Goal: Information Seeking & Learning: Learn about a topic

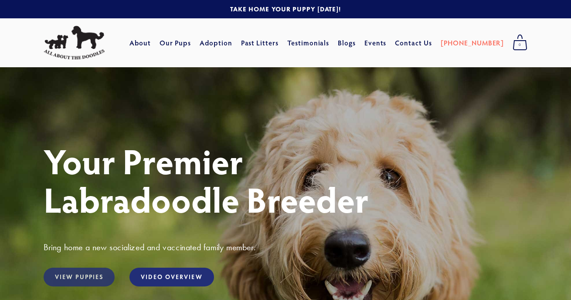
click at [77, 280] on link "View Puppies" at bounding box center [79, 276] width 71 height 19
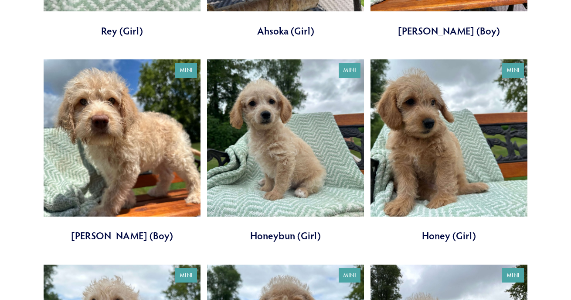
scroll to position [491, 0]
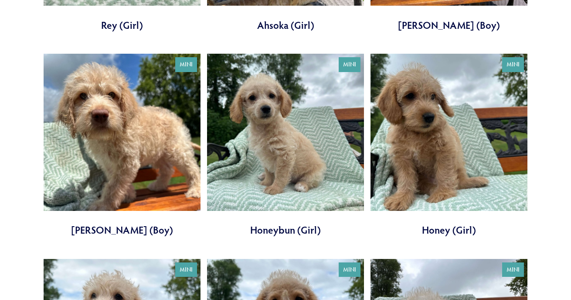
click at [290, 168] on link at bounding box center [285, 145] width 157 height 183
click at [424, 130] on link at bounding box center [449, 145] width 157 height 183
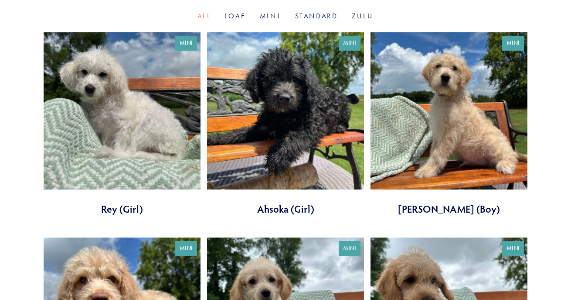
scroll to position [288, 0]
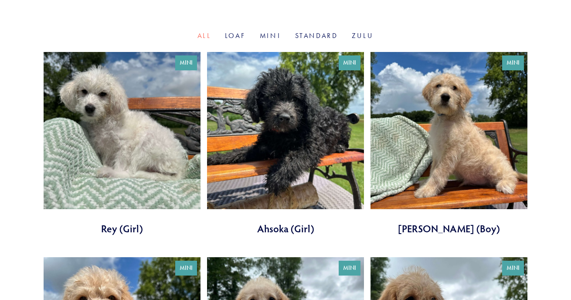
click at [141, 172] on link at bounding box center [122, 143] width 157 height 183
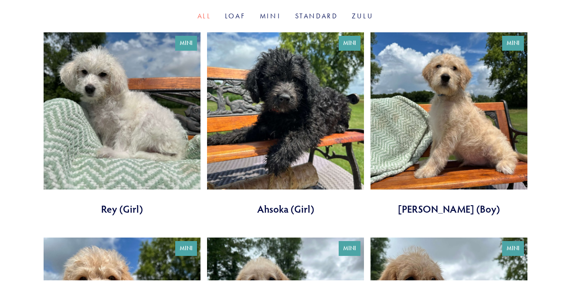
scroll to position [307, 0]
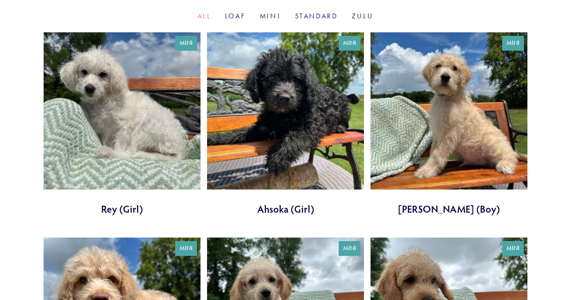
click at [297, 121] on link at bounding box center [285, 123] width 157 height 183
click at [473, 132] on link at bounding box center [449, 123] width 157 height 183
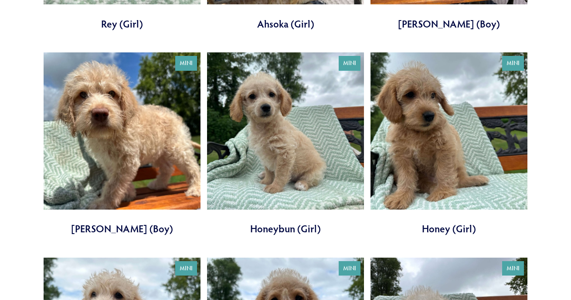
scroll to position [493, 0]
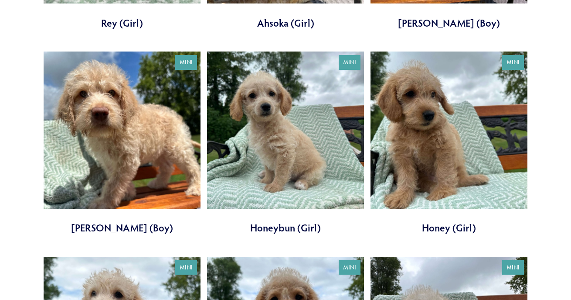
click at [121, 142] on link at bounding box center [122, 142] width 157 height 183
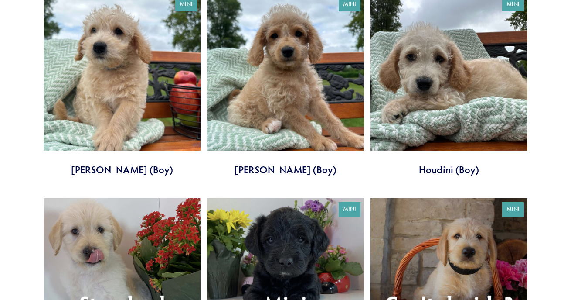
scroll to position [757, 0]
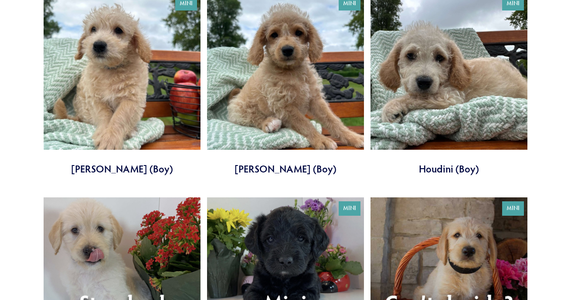
click at [127, 124] on link at bounding box center [122, 84] width 157 height 183
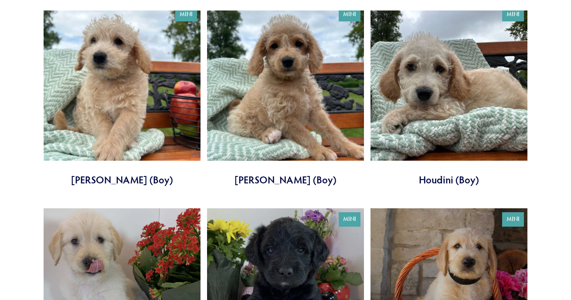
scroll to position [746, 0]
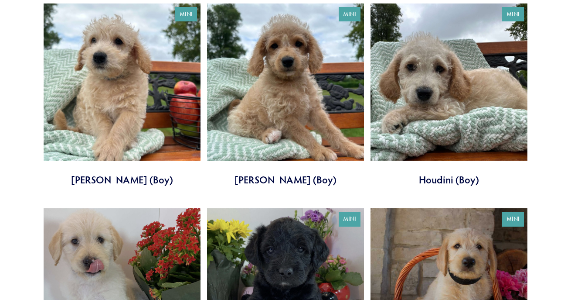
click at [294, 73] on link at bounding box center [285, 94] width 157 height 183
click at [470, 82] on link at bounding box center [449, 94] width 157 height 183
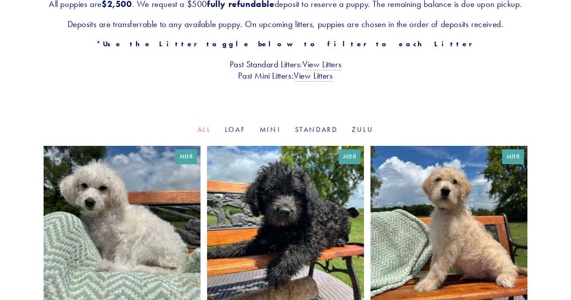
scroll to position [197, 0]
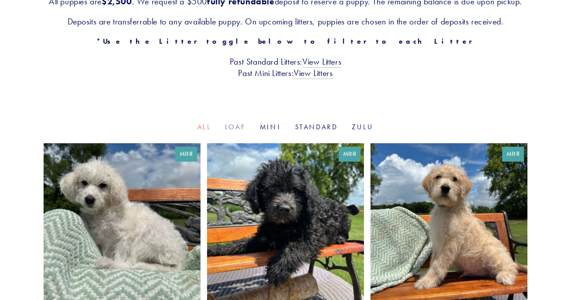
click at [238, 131] on link "Loaf" at bounding box center [235, 127] width 21 height 8
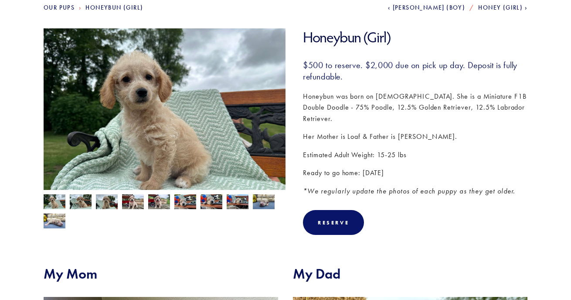
scroll to position [108, 0]
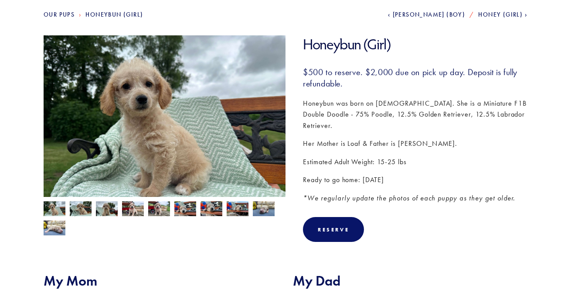
click at [61, 224] on img at bounding box center [55, 227] width 22 height 17
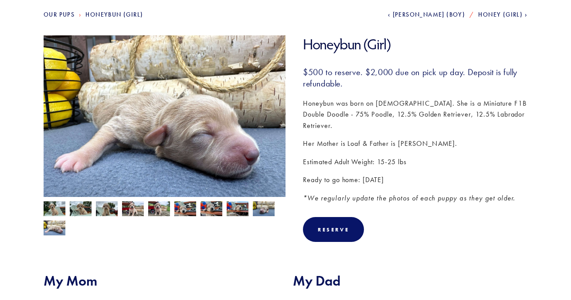
click at [267, 210] on img at bounding box center [264, 208] width 22 height 17
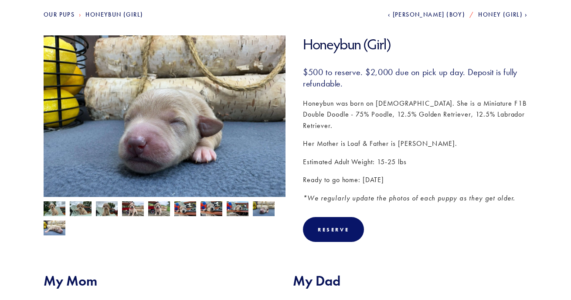
click at [241, 206] on img at bounding box center [238, 209] width 22 height 17
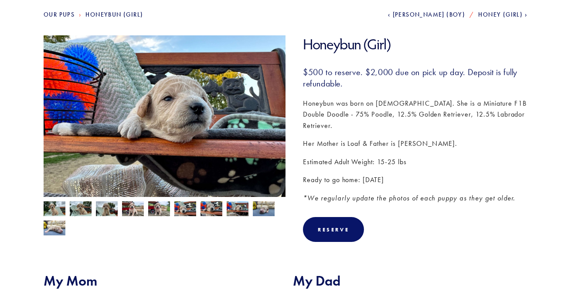
click at [213, 207] on img at bounding box center [212, 208] width 22 height 17
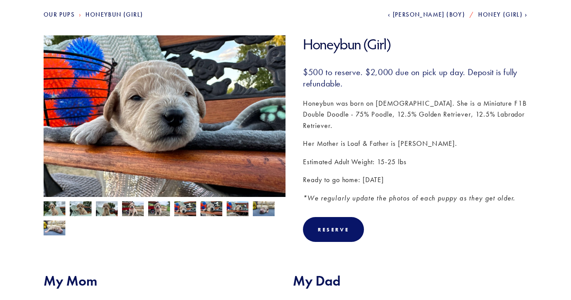
click at [187, 207] on img at bounding box center [185, 209] width 22 height 17
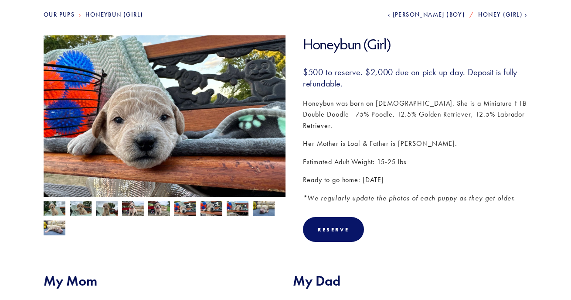
click at [156, 208] on img at bounding box center [159, 209] width 22 height 17
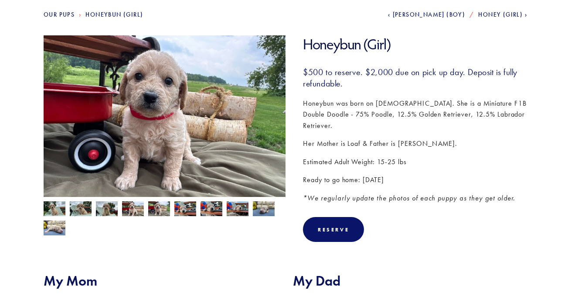
click at [136, 209] on img at bounding box center [133, 209] width 22 height 17
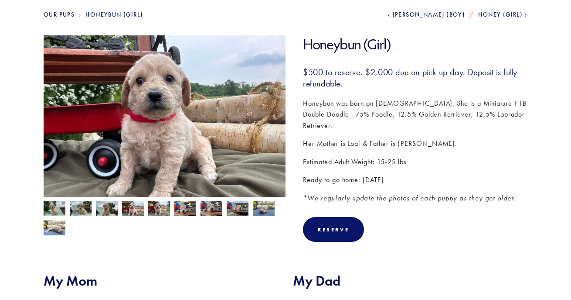
click at [109, 204] on img at bounding box center [107, 209] width 22 height 17
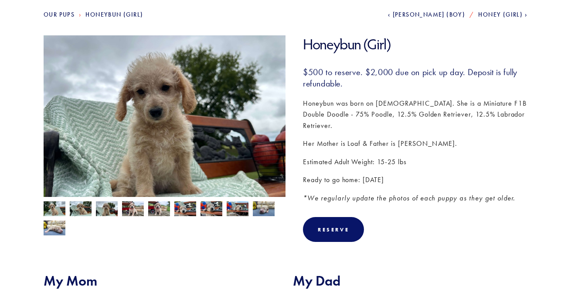
click at [84, 205] on img at bounding box center [81, 209] width 22 height 17
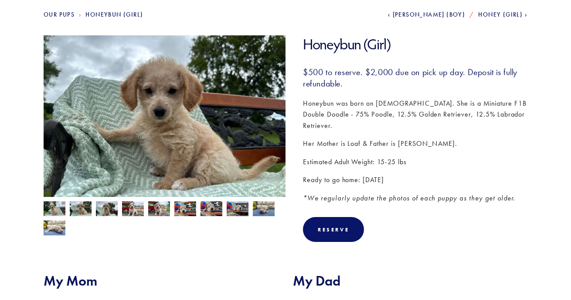
click at [57, 207] on img at bounding box center [55, 209] width 22 height 17
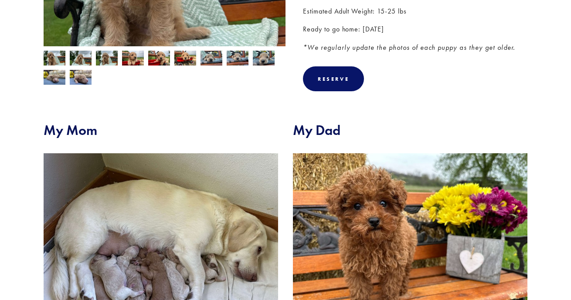
scroll to position [259, 0]
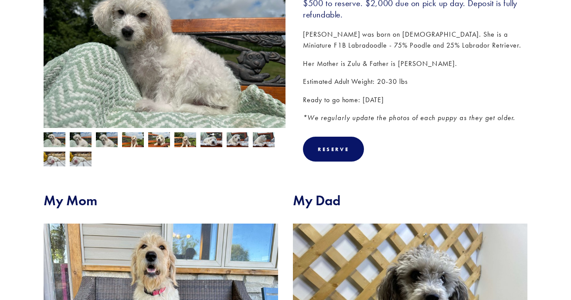
scroll to position [173, 0]
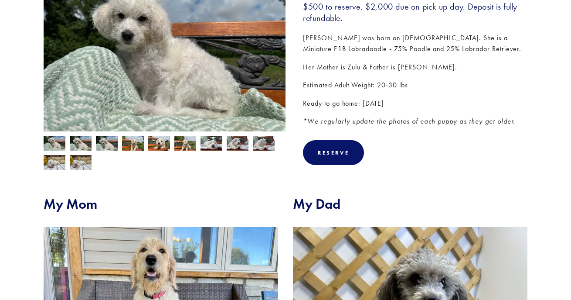
click at [188, 143] on img at bounding box center [185, 144] width 22 height 17
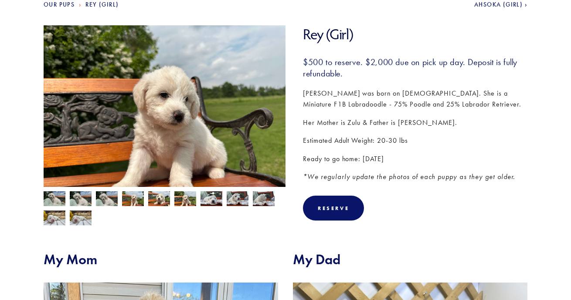
scroll to position [118, 0]
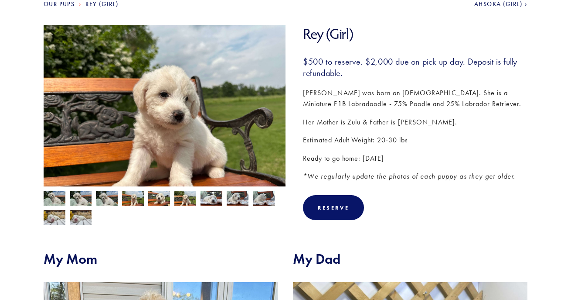
click at [81, 196] on img at bounding box center [81, 199] width 22 height 17
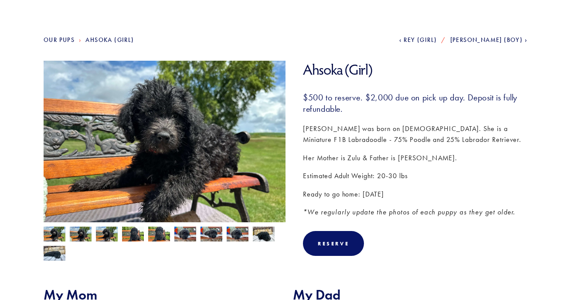
scroll to position [81, 0]
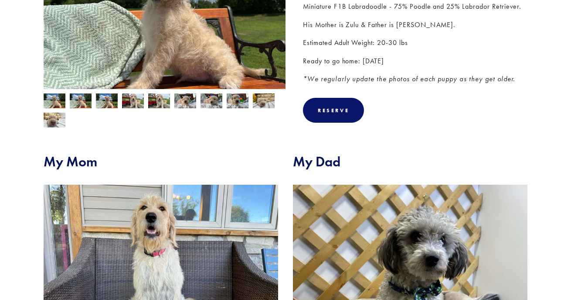
scroll to position [216, 0]
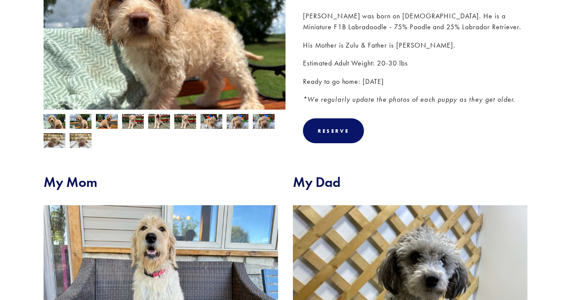
scroll to position [194, 0]
click at [184, 116] on img at bounding box center [185, 122] width 22 height 17
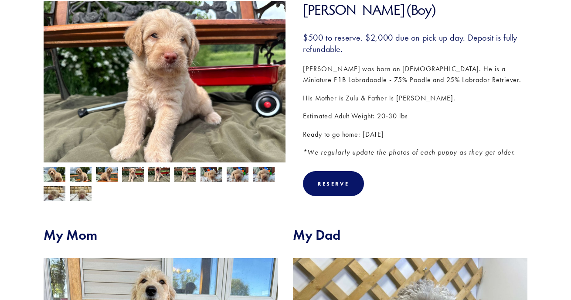
scroll to position [88, 0]
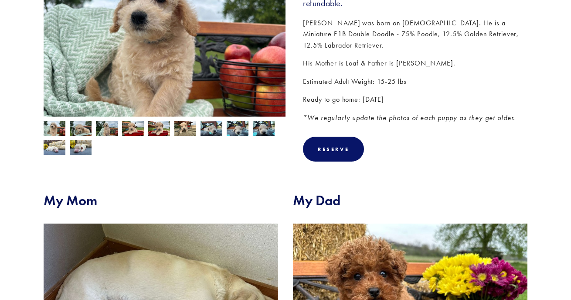
scroll to position [189, 0]
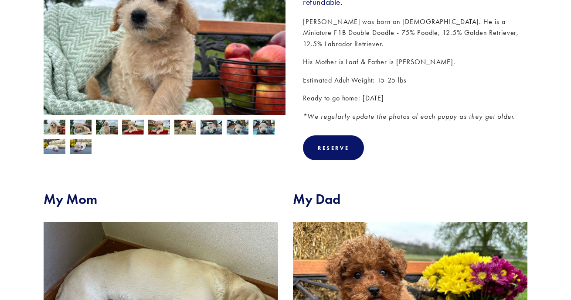
click at [87, 126] on img at bounding box center [81, 127] width 22 height 17
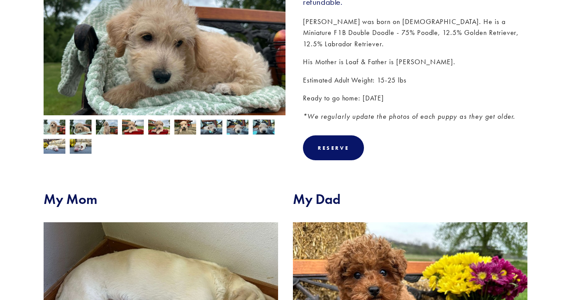
click at [185, 127] on img at bounding box center [185, 127] width 22 height 17
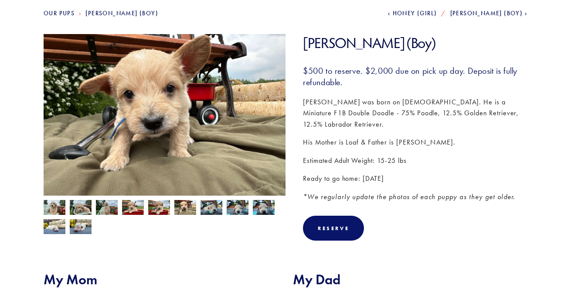
scroll to position [105, 0]
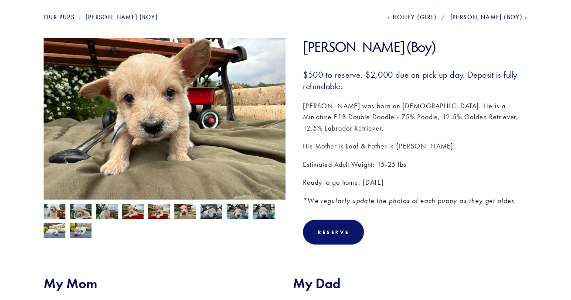
click at [169, 216] on img at bounding box center [159, 212] width 22 height 17
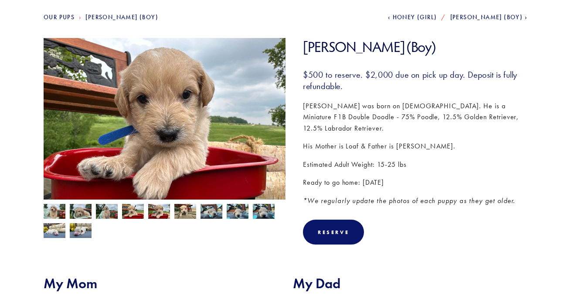
click at [237, 212] on img at bounding box center [238, 211] width 22 height 17
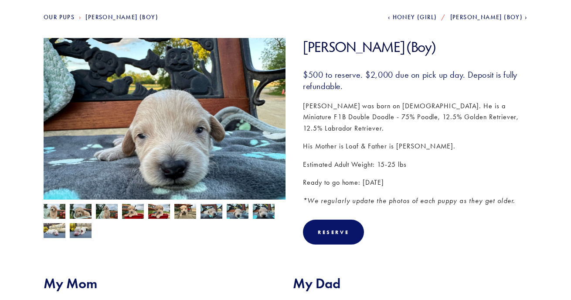
click at [206, 208] on img at bounding box center [212, 211] width 22 height 17
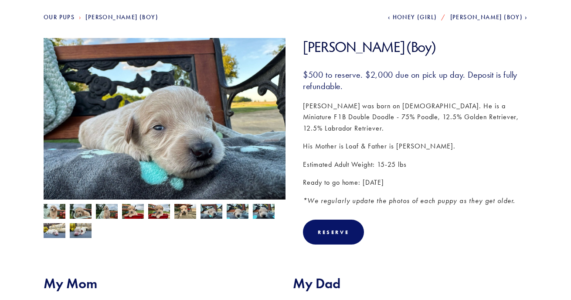
click at [185, 209] on img at bounding box center [185, 212] width 22 height 17
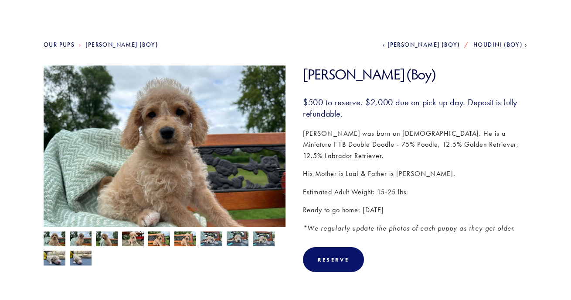
scroll to position [82, 0]
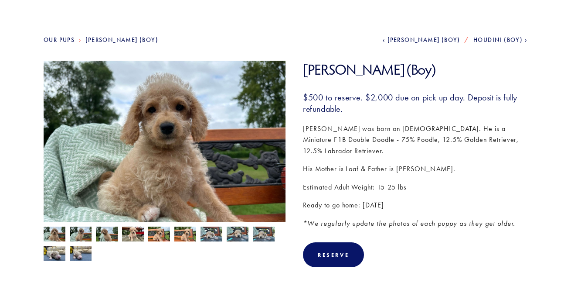
click at [157, 234] on img at bounding box center [159, 234] width 22 height 17
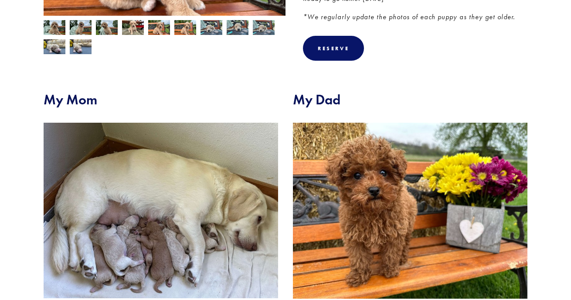
scroll to position [289, 0]
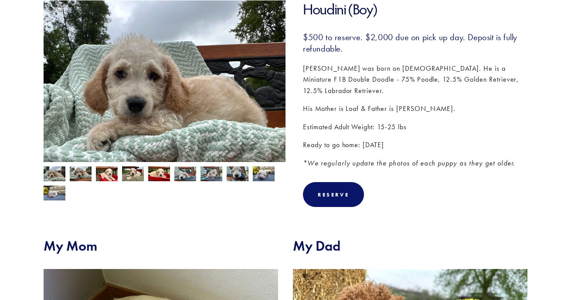
scroll to position [157, 0]
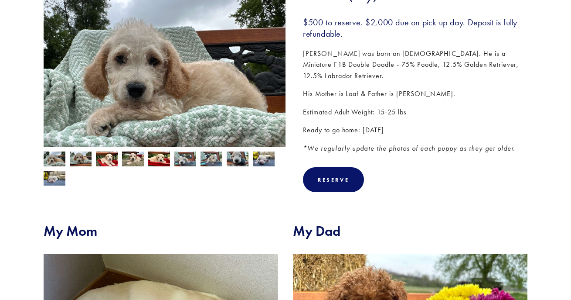
click at [138, 159] on img at bounding box center [133, 159] width 22 height 17
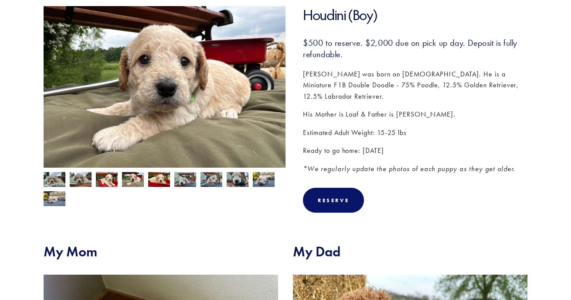
scroll to position [133, 0]
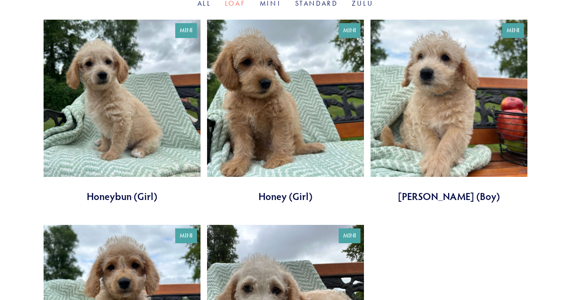
scroll to position [321, 0]
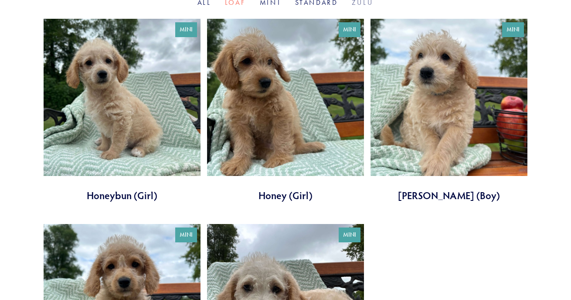
click at [360, 7] on link "Zulu" at bounding box center [363, 2] width 22 height 8
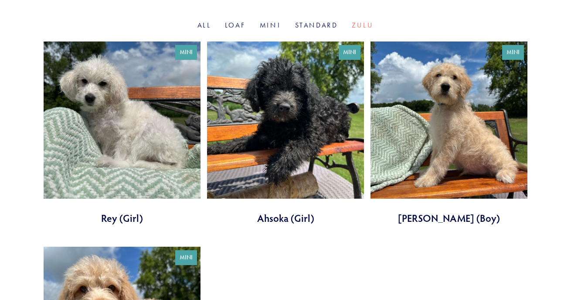
scroll to position [299, 0]
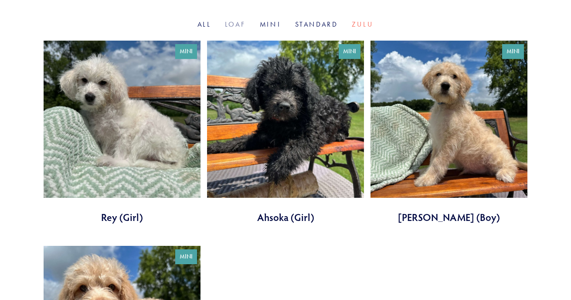
click at [238, 28] on link "Loaf" at bounding box center [235, 24] width 21 height 8
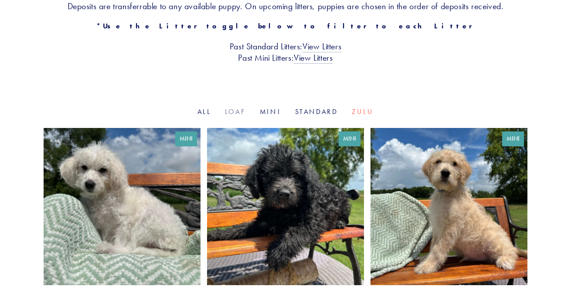
scroll to position [211, 0]
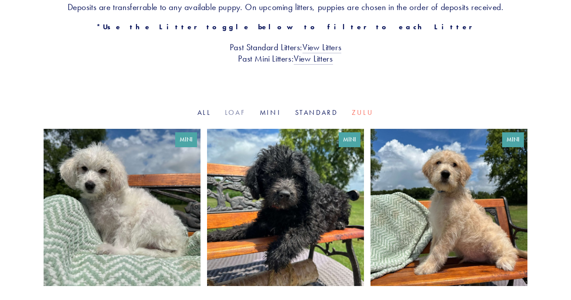
click at [232, 116] on link "Loaf" at bounding box center [235, 112] width 21 height 8
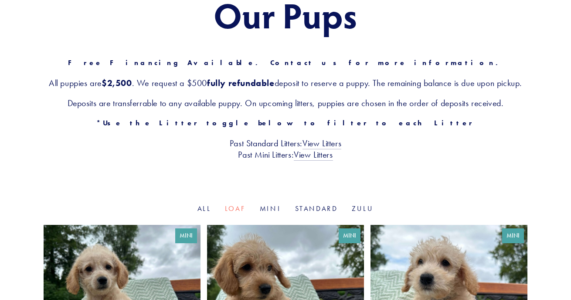
scroll to position [116, 0]
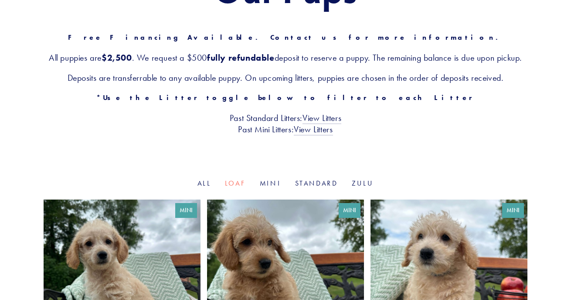
scroll to position [143, 0]
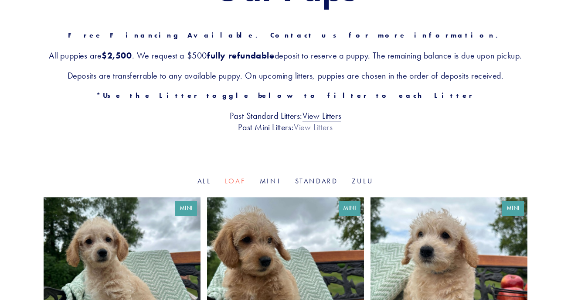
click at [310, 133] on link "View Litters" at bounding box center [313, 127] width 39 height 11
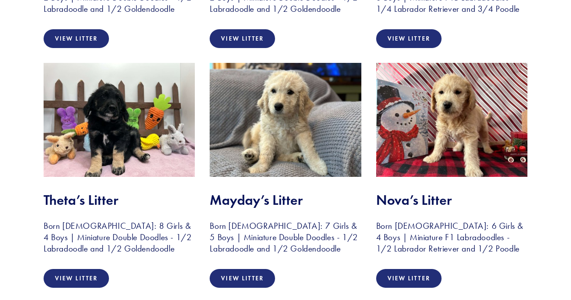
scroll to position [2100, 0]
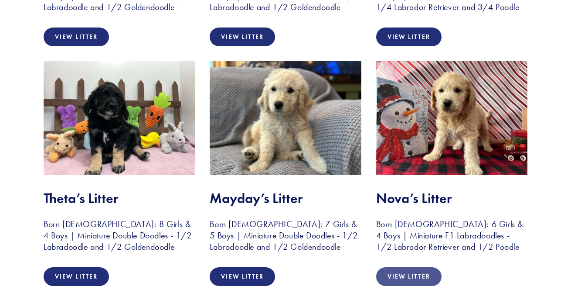
click at [407, 267] on link "View Litter" at bounding box center [408, 276] width 65 height 19
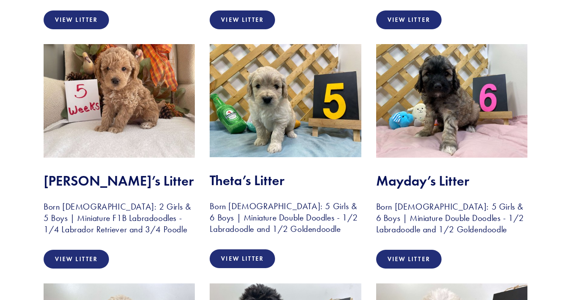
scroll to position [2357, 0]
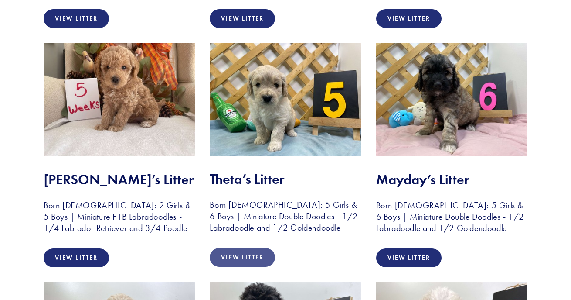
click at [249, 252] on link "View Litter" at bounding box center [242, 257] width 65 height 19
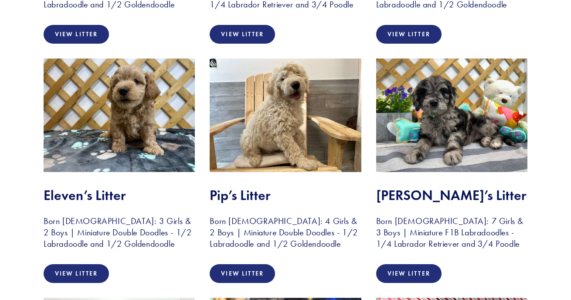
scroll to position [1861, 0]
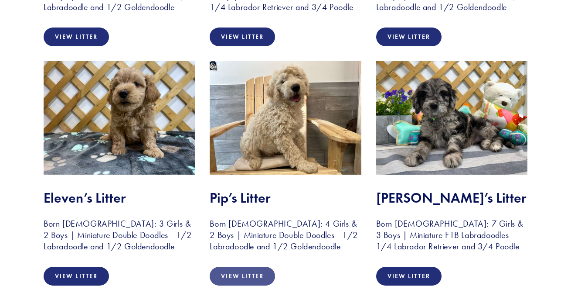
click at [255, 266] on link "View Litter" at bounding box center [242, 275] width 65 height 19
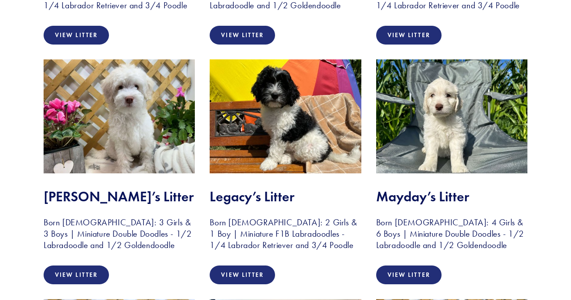
scroll to position [1623, 0]
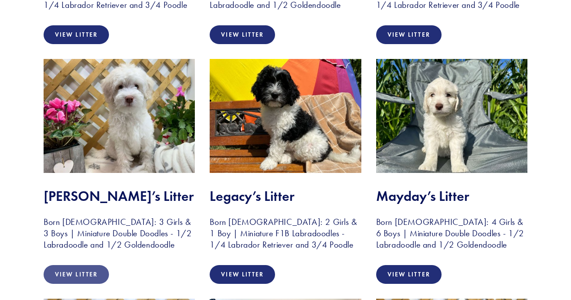
click at [68, 265] on link "View Litter" at bounding box center [76, 274] width 65 height 19
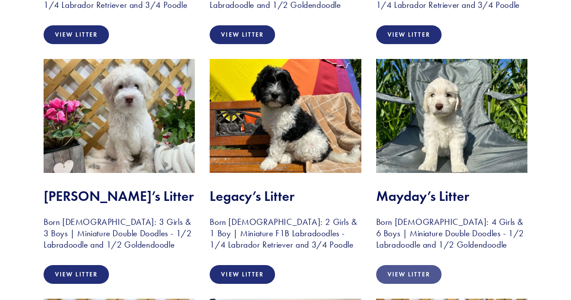
click at [417, 267] on link "View Litter" at bounding box center [408, 274] width 65 height 19
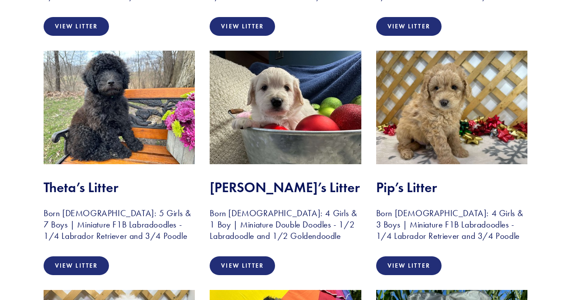
scroll to position [1393, 0]
click at [418, 256] on link "View Litter" at bounding box center [408, 265] width 65 height 19
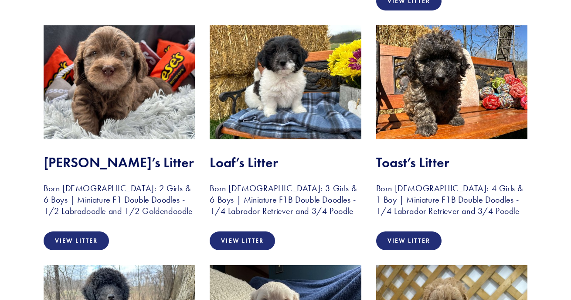
scroll to position [1179, 0]
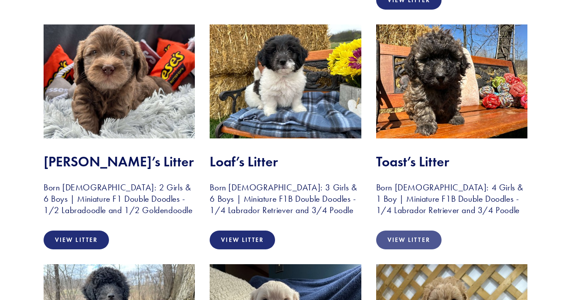
click at [395, 233] on link "View Litter" at bounding box center [408, 239] width 65 height 19
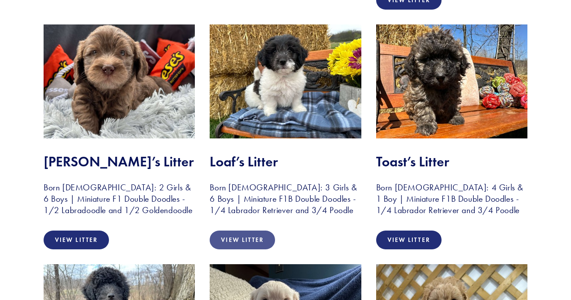
click at [242, 230] on link "View Litter" at bounding box center [242, 239] width 65 height 19
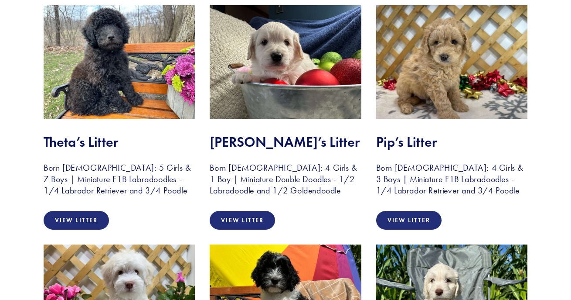
scroll to position [1444, 0]
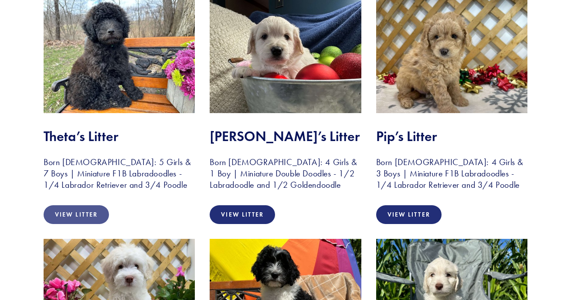
click at [85, 208] on link "View Litter" at bounding box center [76, 214] width 65 height 19
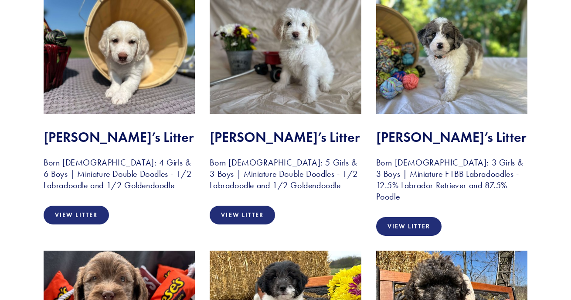
scroll to position [954, 0]
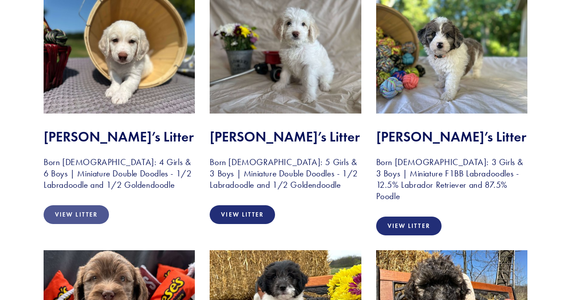
click at [83, 216] on link "View Litter" at bounding box center [76, 214] width 65 height 19
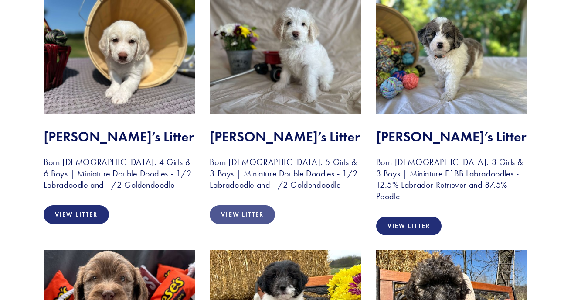
click at [248, 215] on link "View Litter" at bounding box center [242, 214] width 65 height 19
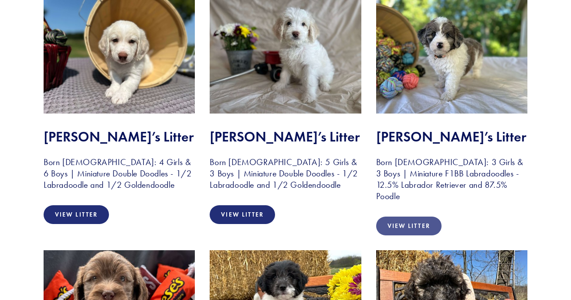
click at [412, 218] on link "View Litter" at bounding box center [408, 225] width 65 height 19
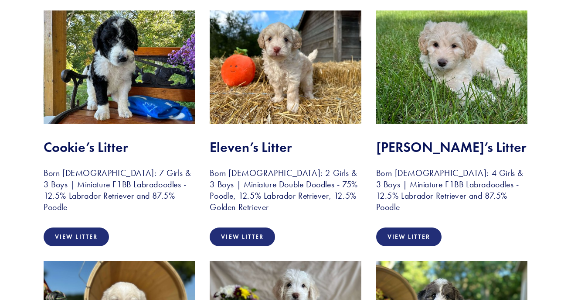
scroll to position [695, 0]
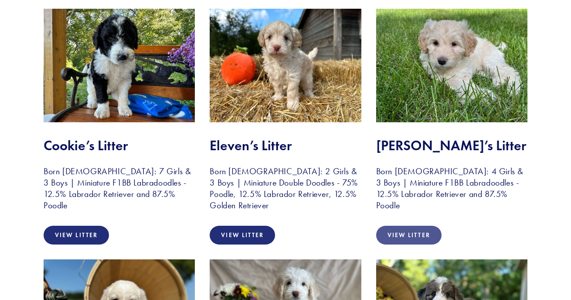
click at [397, 225] on link "View Litter" at bounding box center [408, 234] width 65 height 19
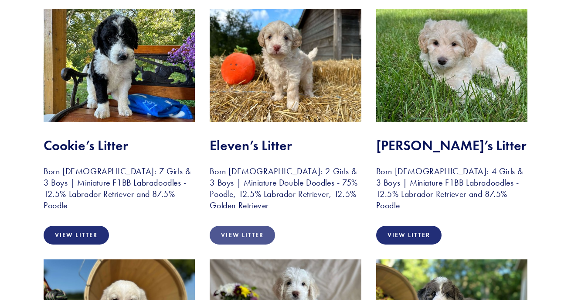
click at [240, 237] on link "View Litter" at bounding box center [242, 234] width 65 height 19
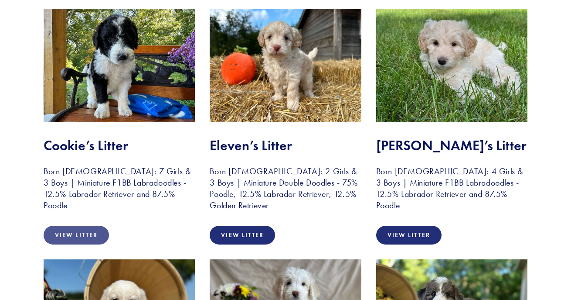
click at [81, 225] on link "View Litter" at bounding box center [76, 234] width 65 height 19
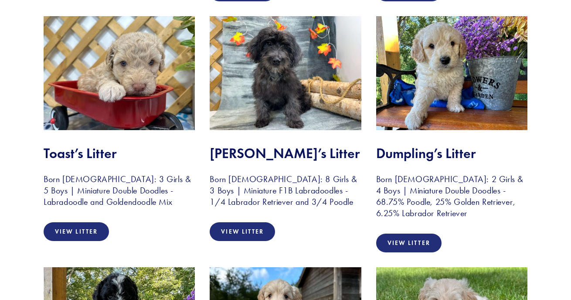
scroll to position [438, 0]
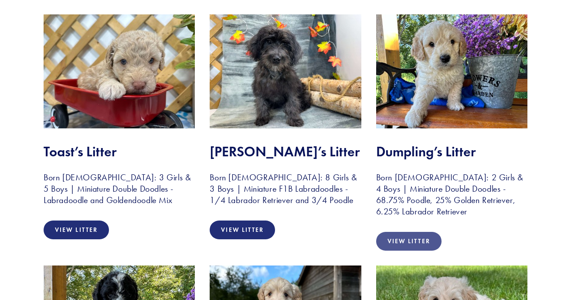
click at [402, 238] on link "View Litter" at bounding box center [408, 241] width 65 height 19
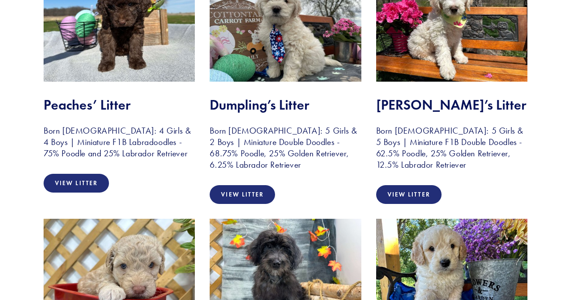
scroll to position [235, 0]
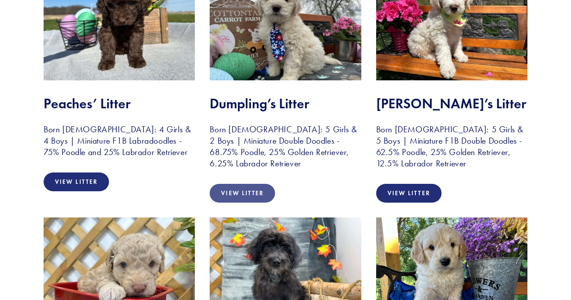
click at [235, 190] on link "View Litter" at bounding box center [242, 193] width 65 height 19
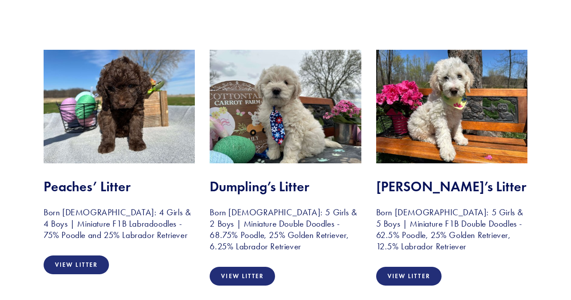
scroll to position [153, 0]
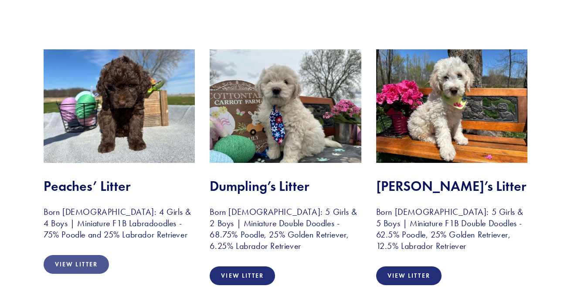
click at [76, 266] on link "View Litter" at bounding box center [76, 264] width 65 height 19
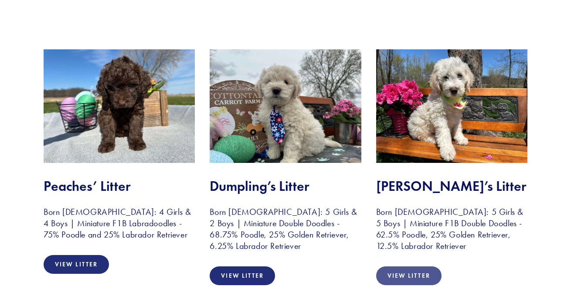
click at [404, 276] on link "View Litter" at bounding box center [408, 275] width 65 height 19
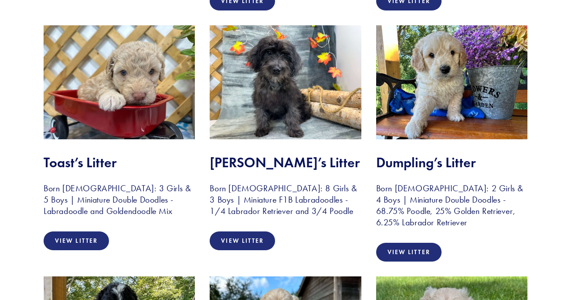
scroll to position [436, 0]
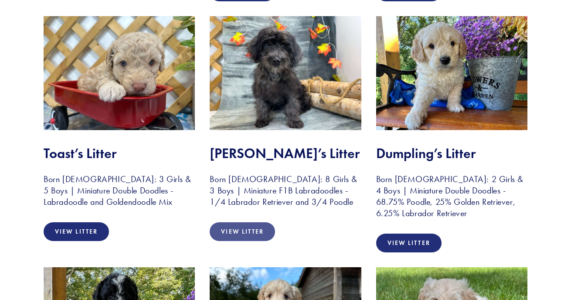
click at [233, 226] on link "View Litter" at bounding box center [242, 231] width 65 height 19
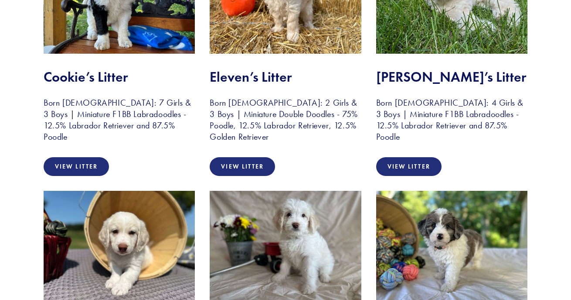
scroll to position [783, 0]
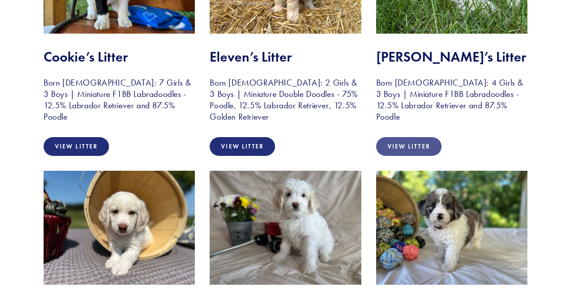
click at [396, 137] on link "View Litter" at bounding box center [408, 146] width 65 height 19
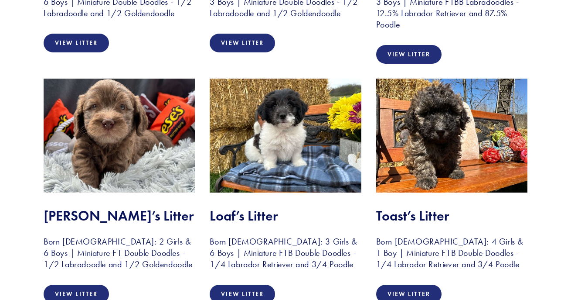
scroll to position [1127, 0]
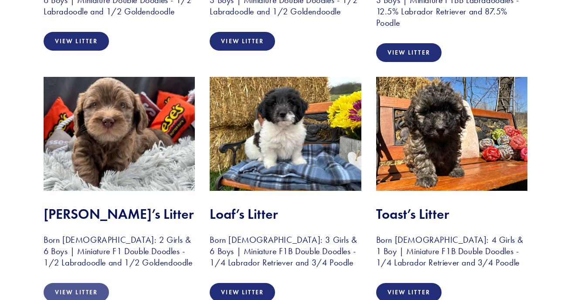
click at [77, 283] on link "View Litter" at bounding box center [76, 292] width 65 height 19
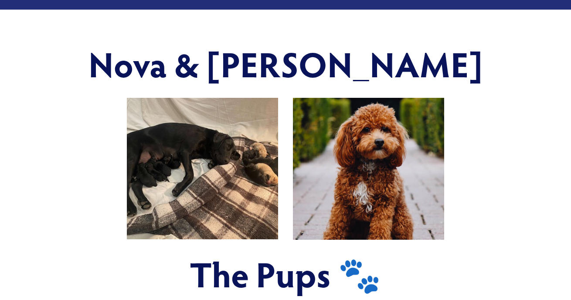
scroll to position [298, 0]
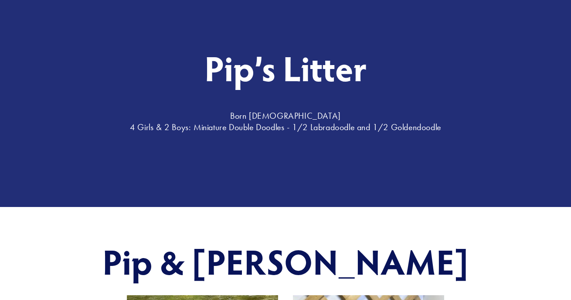
scroll to position [57, 0]
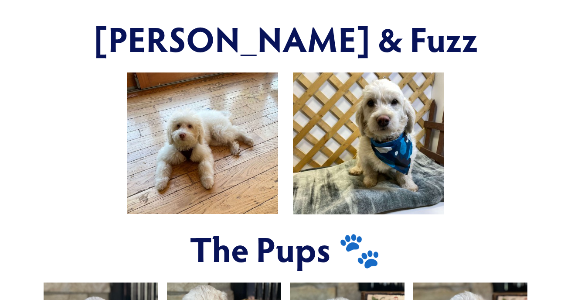
scroll to position [240, 0]
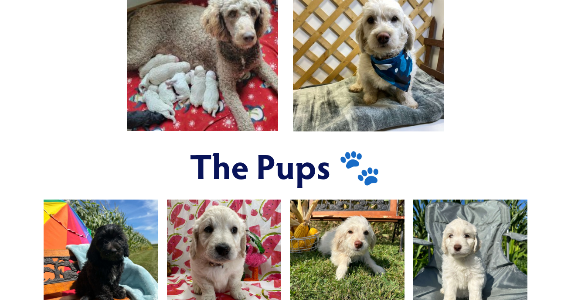
scroll to position [389, 0]
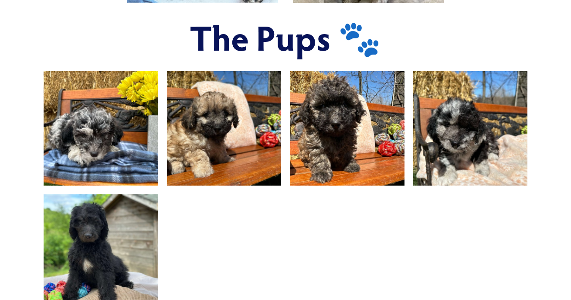
scroll to position [527, 0]
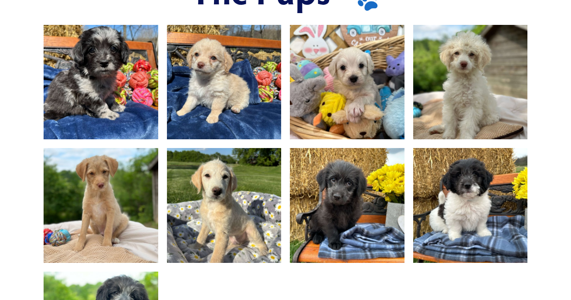
scroll to position [583, 0]
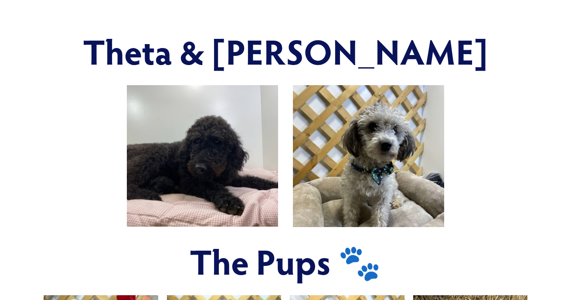
scroll to position [303, 0]
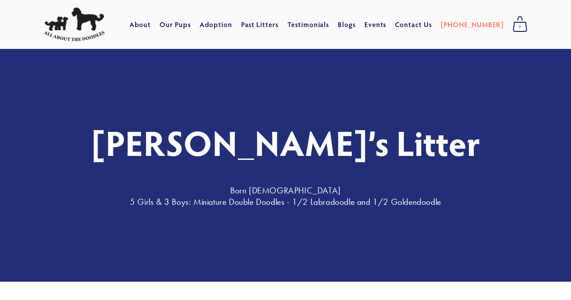
scroll to position [19, 0]
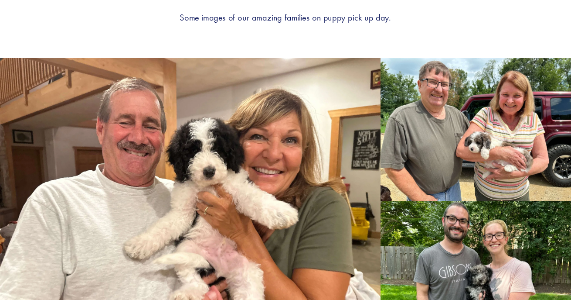
scroll to position [969, 0]
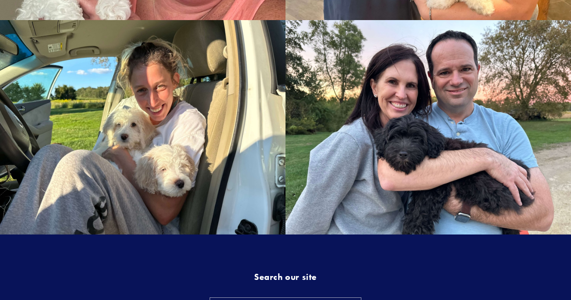
scroll to position [1228, 0]
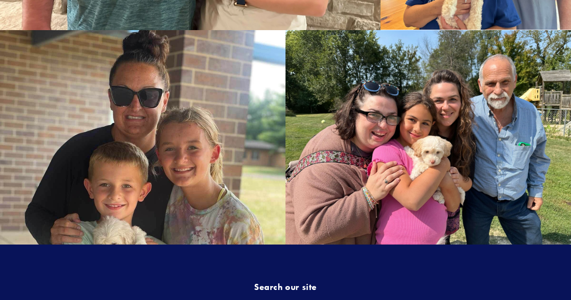
scroll to position [1286, 0]
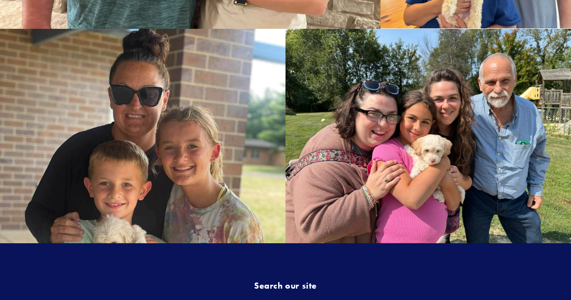
click at [122, 191] on img at bounding box center [143, 219] width 286 height 382
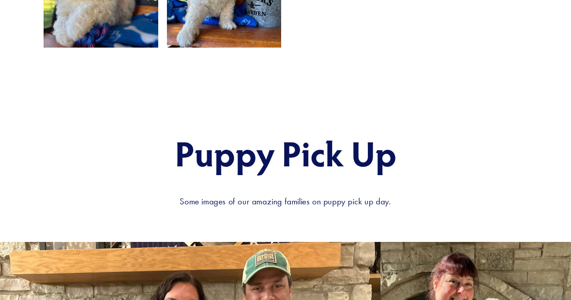
scroll to position [512, 0]
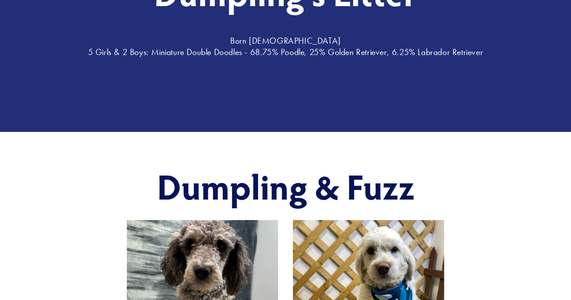
scroll to position [27, 0]
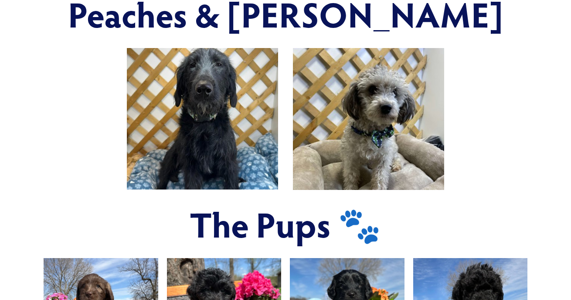
scroll to position [341, 0]
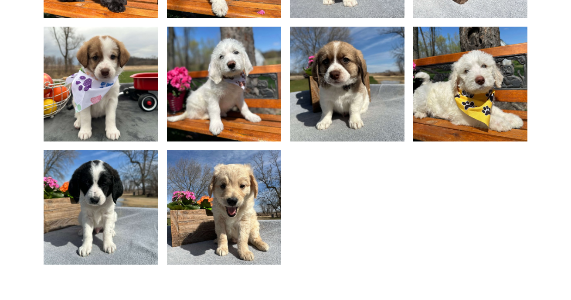
scroll to position [688, 0]
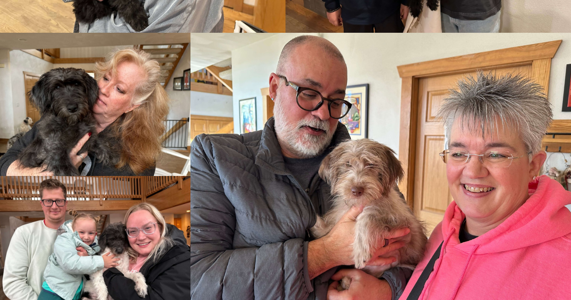
scroll to position [1902, 0]
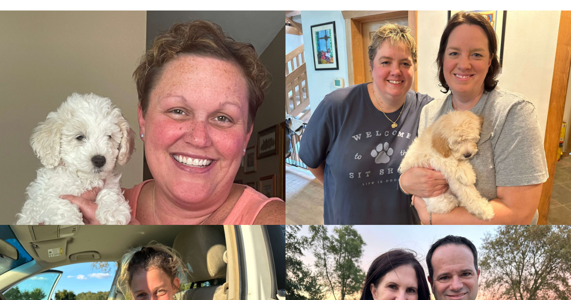
scroll to position [1022, 0]
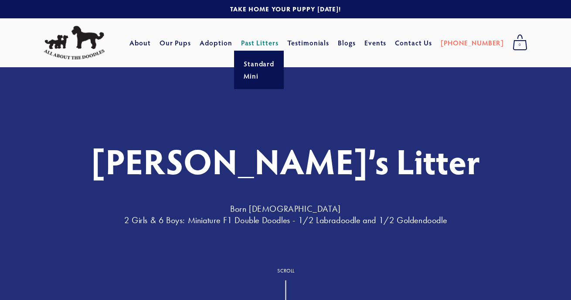
click at [279, 42] on link "Past Litters" at bounding box center [260, 42] width 38 height 9
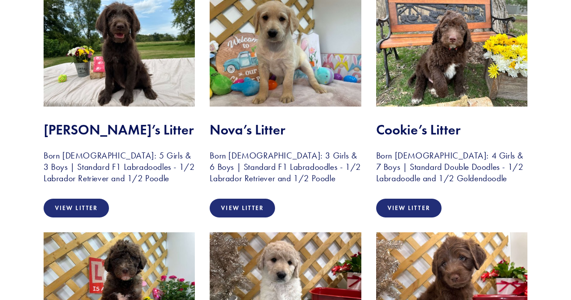
scroll to position [454, 0]
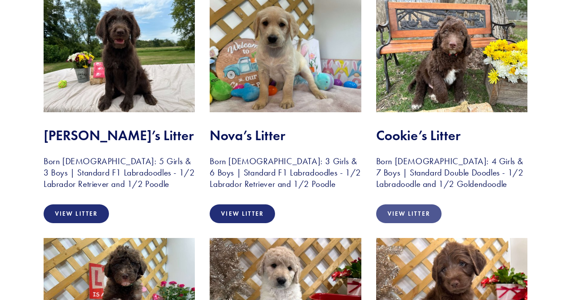
click at [397, 204] on link "View Litter" at bounding box center [408, 213] width 65 height 19
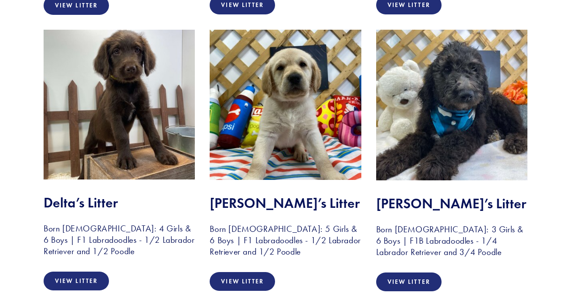
scroll to position [1901, 0]
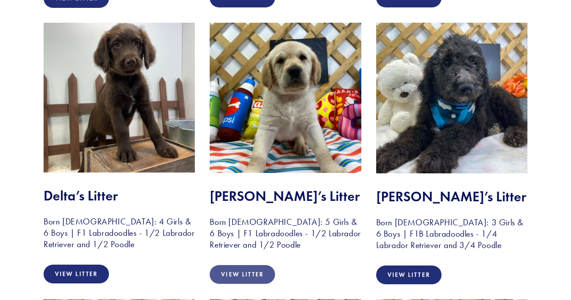
click at [253, 266] on link "View Litter" at bounding box center [242, 274] width 65 height 19
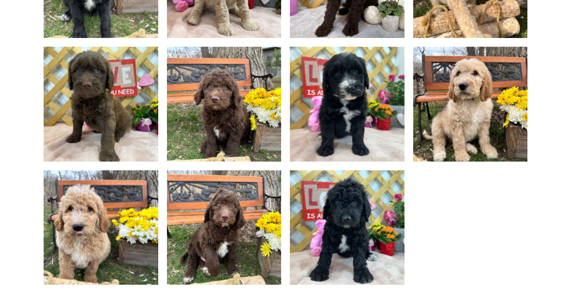
scroll to position [686, 0]
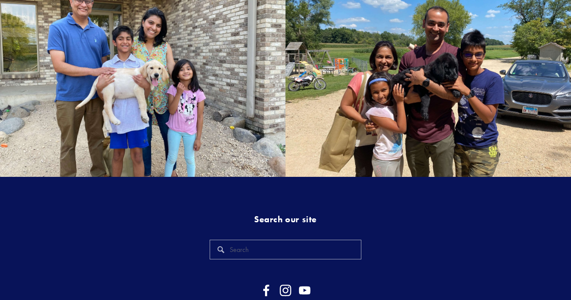
scroll to position [1188, 0]
